Goal: Task Accomplishment & Management: Use online tool/utility

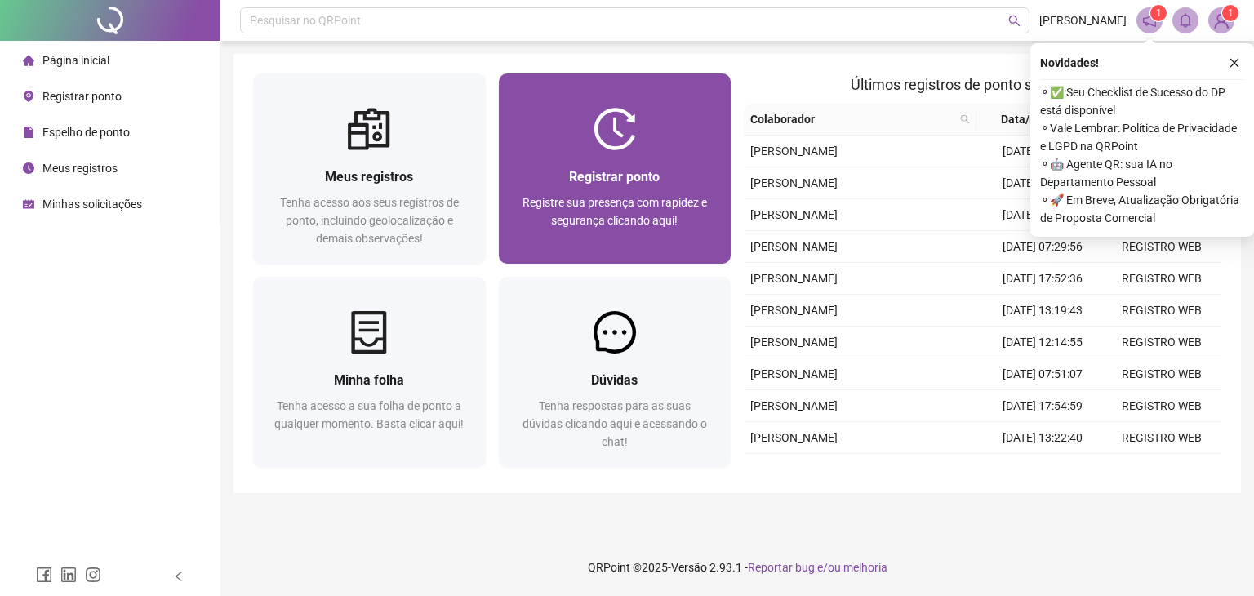
click at [593, 140] on img at bounding box center [614, 129] width 42 height 42
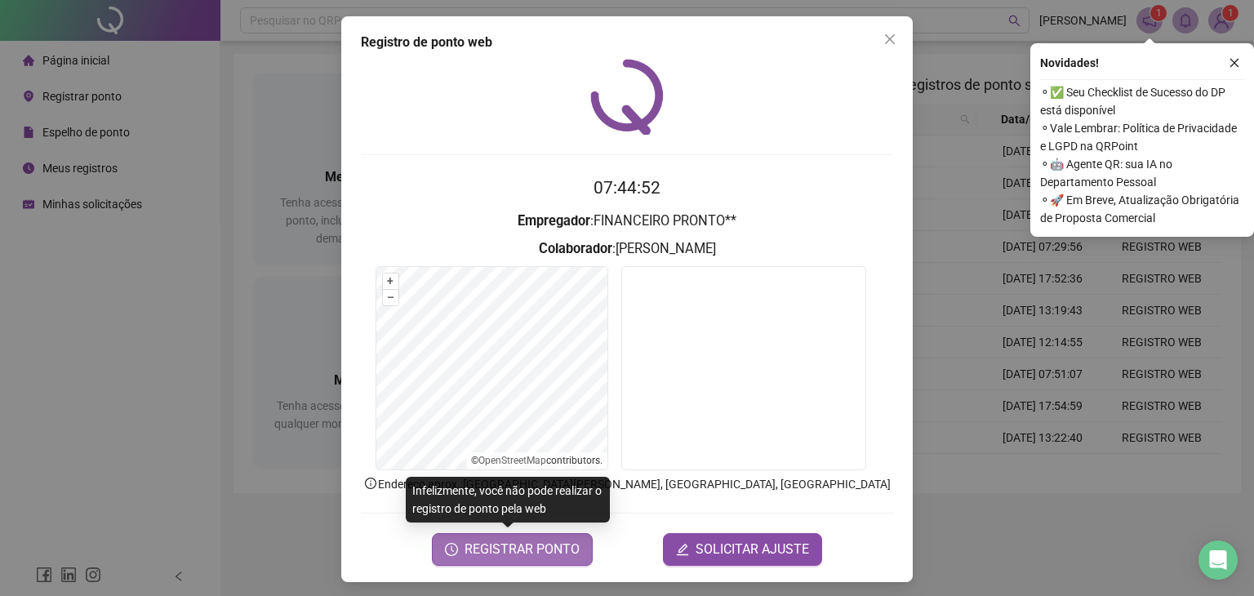
click at [531, 556] on span "REGISTRAR PONTO" at bounding box center [521, 549] width 115 height 20
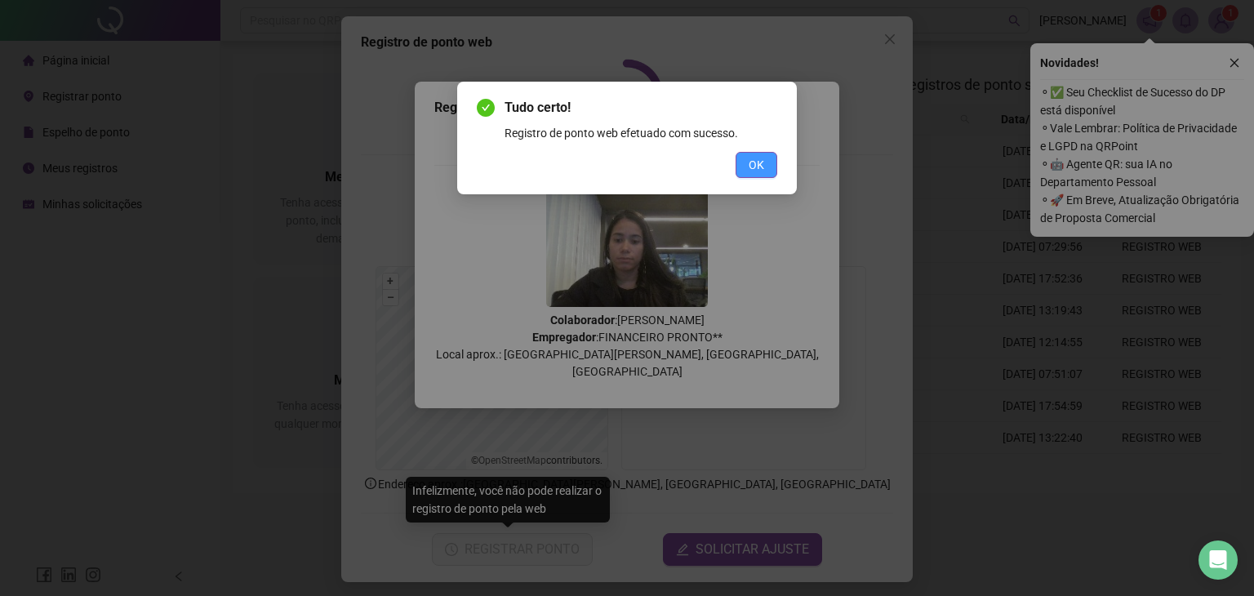
click at [752, 160] on span "OK" at bounding box center [756, 165] width 16 height 18
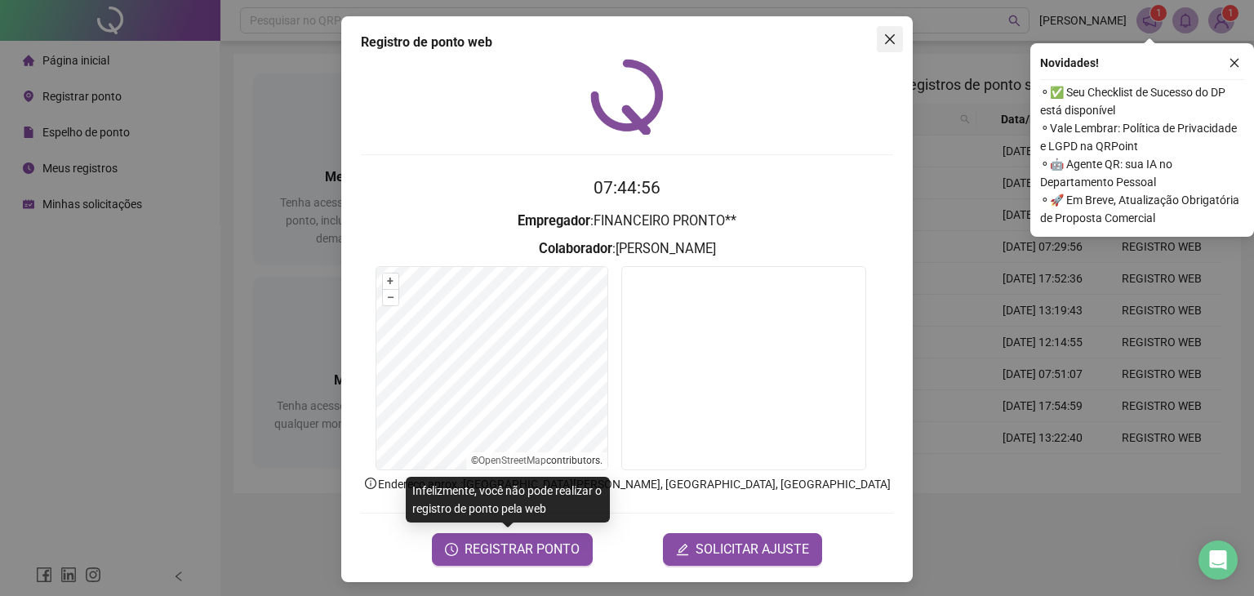
click at [883, 39] on icon "close" at bounding box center [889, 39] width 13 height 13
